Goal: Register for event/course

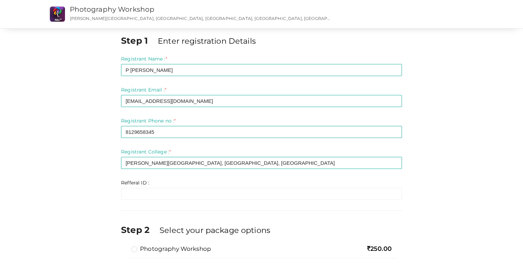
scroll to position [5, 0]
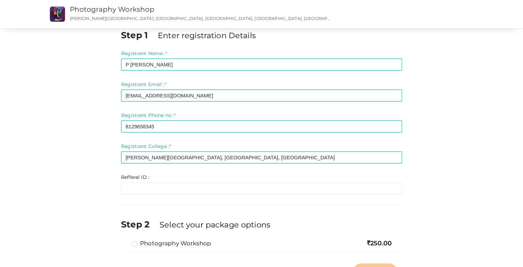
click at [163, 242] on label "Photography Workshop" at bounding box center [171, 243] width 80 height 8
click at [124, 240] on input "Photography Workshop" at bounding box center [124, 240] width 0 height 0
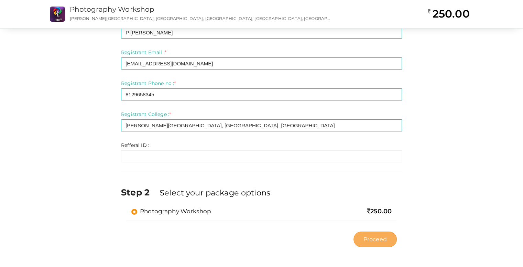
click at [385, 238] on span "Proceed" at bounding box center [374, 239] width 23 height 8
type input "N/A"
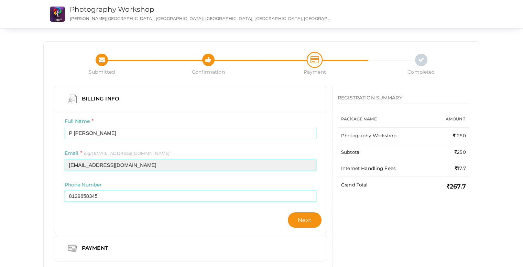
drag, startPoint x: 131, startPoint y: 163, endPoint x: 50, endPoint y: 167, distance: 80.5
click at [50, 167] on div "Billing Info Full Name P Anirudh Nair Invalid Name. Please enter full name. Req…" at bounding box center [190, 177] width 283 height 182
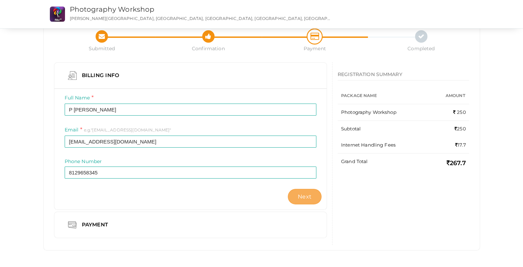
click at [297, 196] on button "Next" at bounding box center [305, 196] width 34 height 15
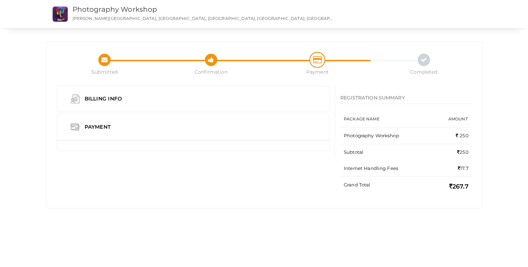
scroll to position [0, 0]
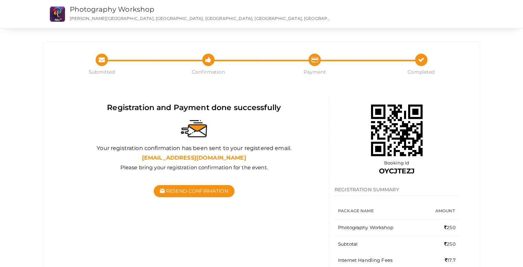
scroll to position [50, 0]
